Goal: Task Accomplishment & Management: Complete application form

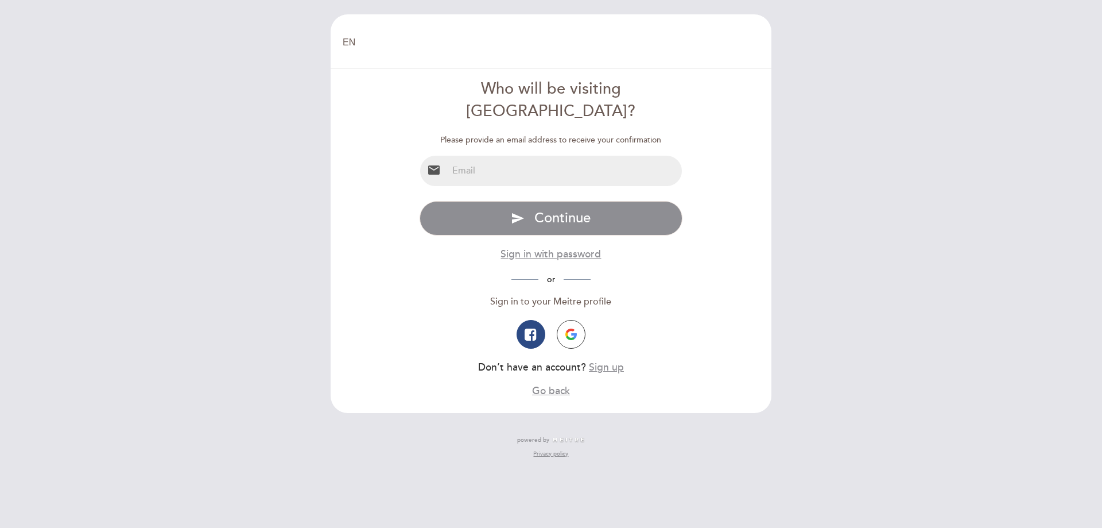
click at [462, 156] on input "email" at bounding box center [565, 171] width 235 height 30
type input "[PERSON_NAME][EMAIL_ADDRESS][DOMAIN_NAME]"
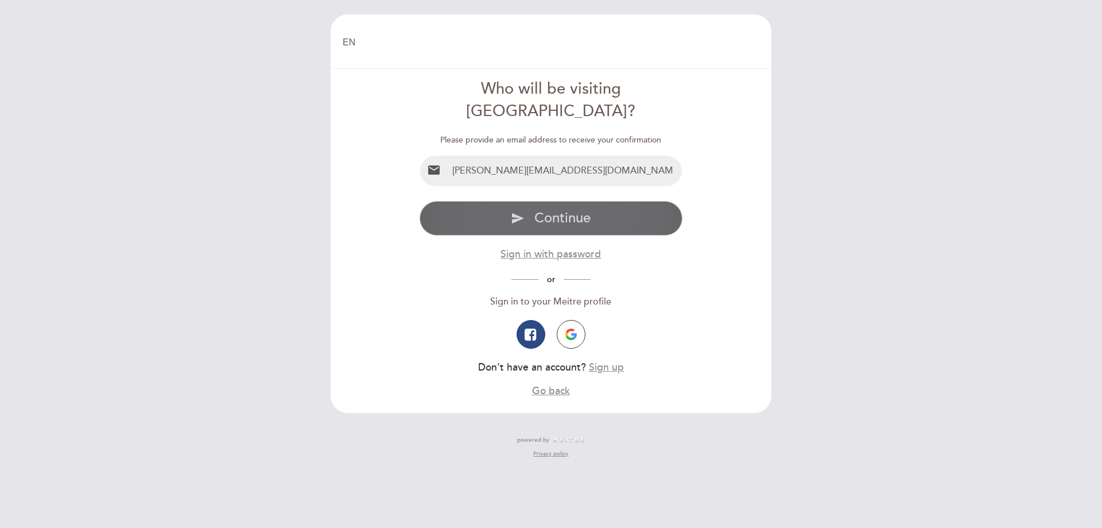
click at [549, 210] on span "Continue" at bounding box center [563, 218] width 56 height 17
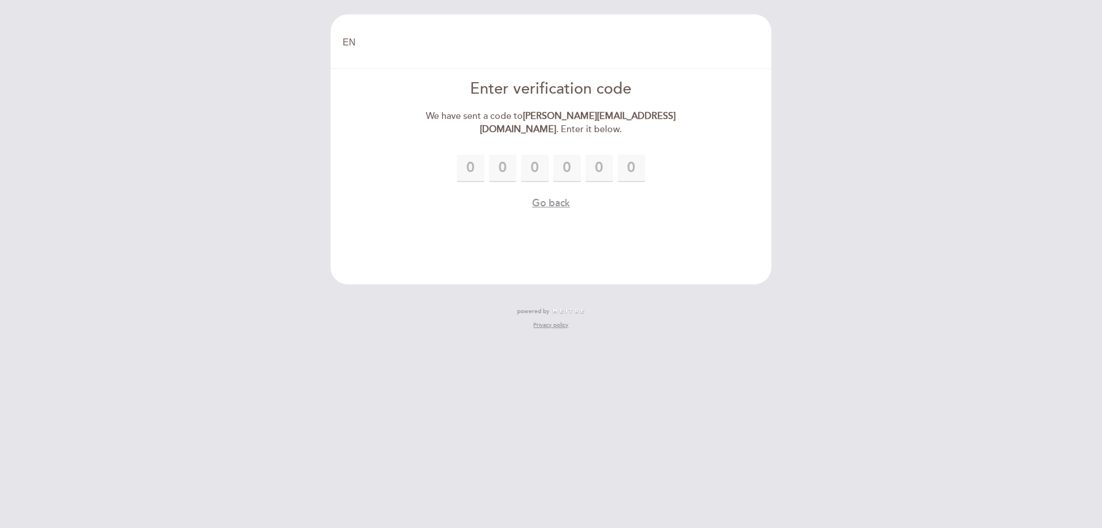
type input "2"
type input "4"
type input "0"
type input "4"
type input "8"
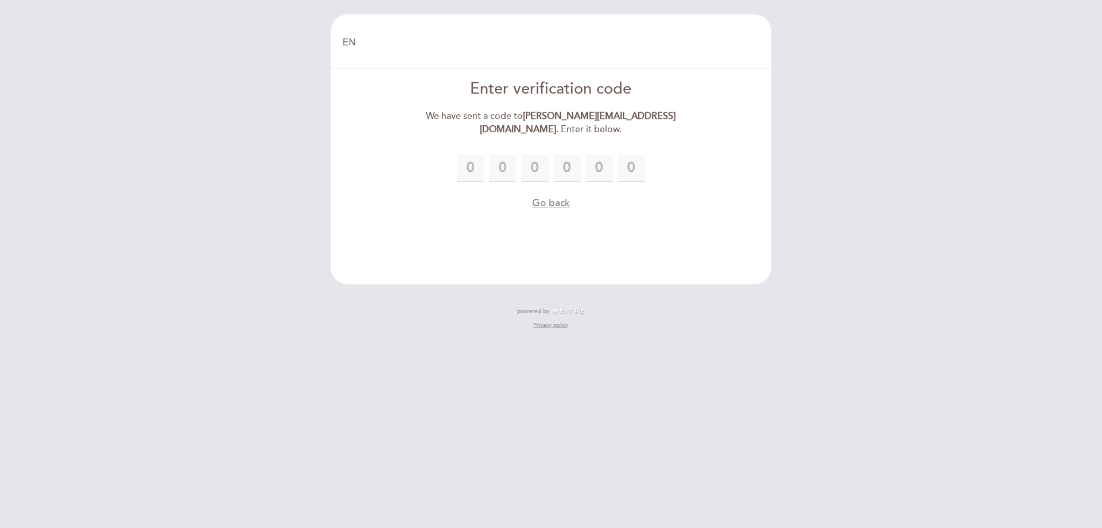
type input "9"
click at [552, 199] on button "Go back" at bounding box center [551, 203] width 38 height 14
